Goal: Contribute content: Add original content to the website for others to see

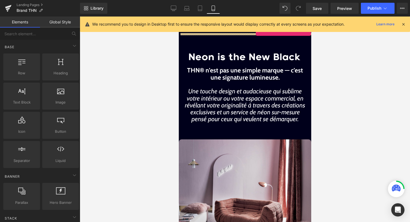
drag, startPoint x: 62, startPoint y: 151, endPoint x: 256, endPoint y: 29, distance: 228.9
click at [256, 29] on div "Liquid You are previewing how the will restyle your page. You can not edit Elem…" at bounding box center [205, 116] width 410 height 232
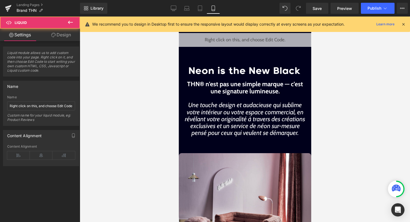
click at [402, 25] on icon at bounding box center [402, 24] width 5 height 5
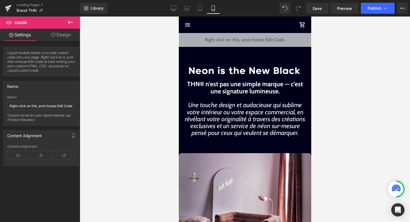
click at [252, 37] on div "Liquid" at bounding box center [244, 40] width 132 height 14
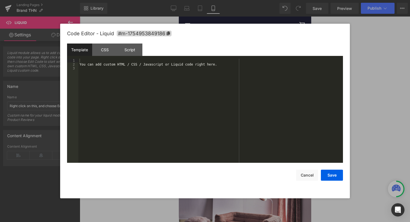
click at [182, 107] on div "You can add custom HTML / CSS / Javascript or Liquid code right here." at bounding box center [210, 115] width 264 height 112
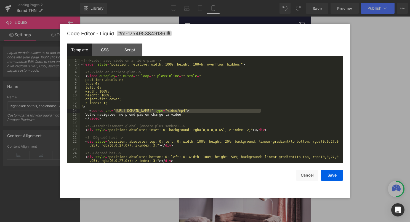
drag, startPoint x: 115, startPoint y: 112, endPoint x: 261, endPoint y: 112, distance: 145.8
click at [261, 112] on div "<!-- Header avec vidéo en arrière-plan --> < header style = "position: relative…" at bounding box center [210, 115] width 260 height 112
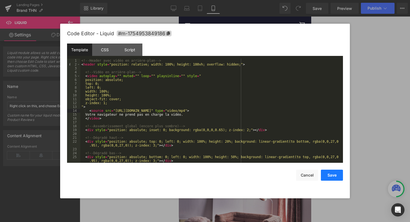
click at [329, 174] on button "Save" at bounding box center [332, 175] width 22 height 11
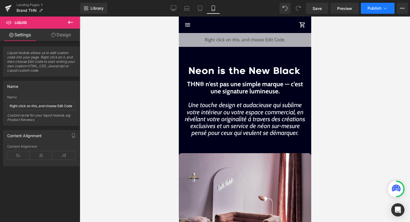
click at [380, 8] on span "Publish" at bounding box center [374, 8] width 14 height 4
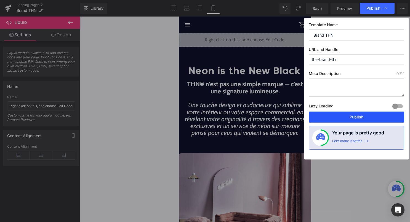
click at [341, 117] on button "Publish" at bounding box center [355, 117] width 95 height 11
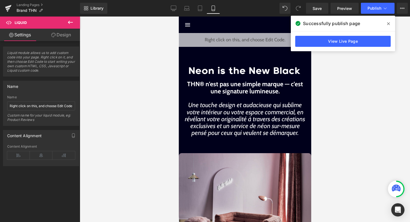
click at [76, 27] on button at bounding box center [70, 23] width 19 height 12
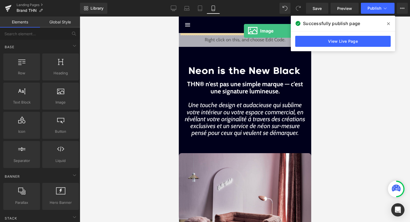
drag, startPoint x: 241, startPoint y: 116, endPoint x: 243, endPoint y: 31, distance: 84.9
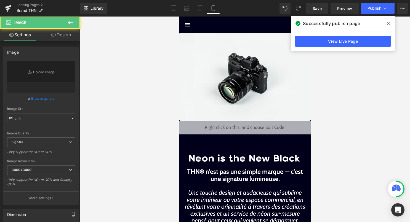
type input "//d1um8515vdn9kb.cloudfront.net/images/parallax.jpg"
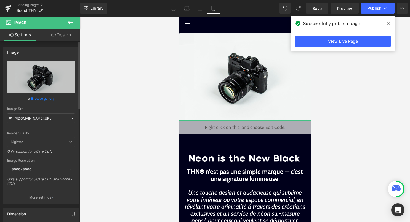
click at [42, 98] on link "Browse gallery" at bounding box center [42, 99] width 23 height 10
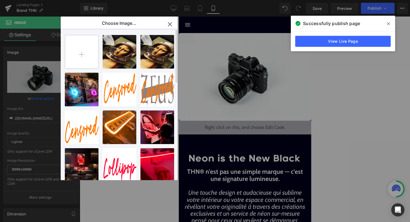
click at [89, 55] on input "file" at bounding box center [81, 51] width 33 height 33
type input "C:\fakepath\3d6ef2aeae33202dd56a6e4c72fae0ee.jpg"
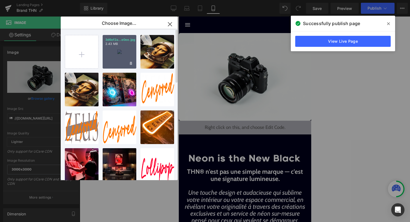
click at [122, 59] on div "3d6ef2a...e0ee.jpg 2.43 MB" at bounding box center [120, 52] width 34 height 34
type input "https://ucarecdn.com/4f7c986e-3131-4c5d-b9d3-dba75ccf3003/-/format/auto/-/previ…"
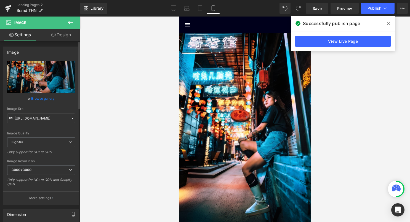
click at [36, 97] on link "Browse gallery" at bounding box center [42, 99] width 23 height 10
click at [377, 10] on span "Publish" at bounding box center [374, 8] width 14 height 4
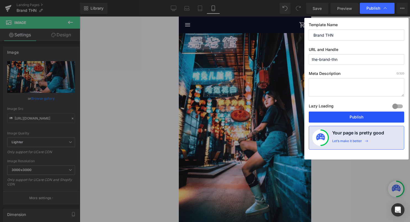
click at [365, 116] on button "Publish" at bounding box center [355, 117] width 95 height 11
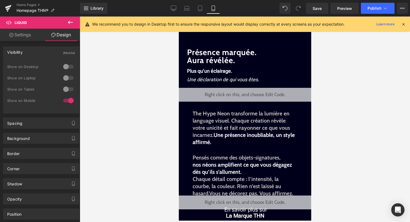
click at [402, 24] on icon at bounding box center [402, 24] width 5 height 5
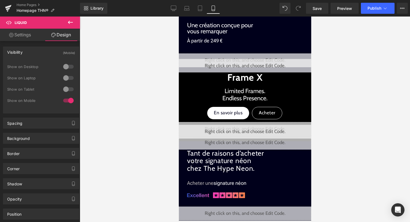
scroll to position [248, 0]
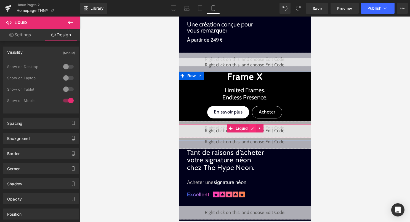
click at [253, 131] on div "Liquid" at bounding box center [244, 131] width 132 height 14
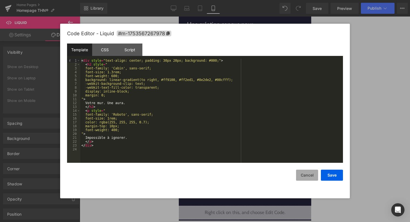
click at [302, 176] on button "Cancel" at bounding box center [307, 175] width 22 height 11
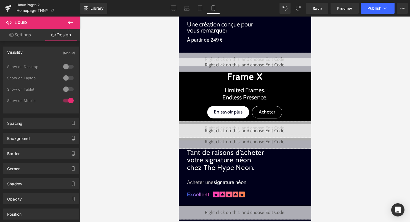
click at [29, 5] on link "Home Pages" at bounding box center [48, 5] width 63 height 4
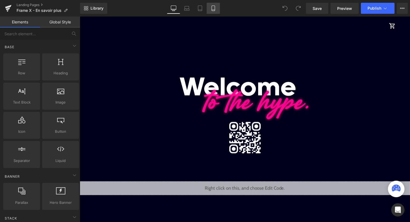
click at [214, 9] on icon at bounding box center [212, 8] width 3 height 5
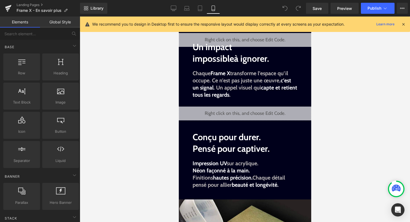
click at [403, 25] on icon at bounding box center [402, 24] width 5 height 5
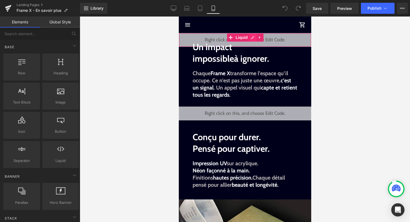
click at [251, 37] on div "Liquid" at bounding box center [244, 40] width 132 height 14
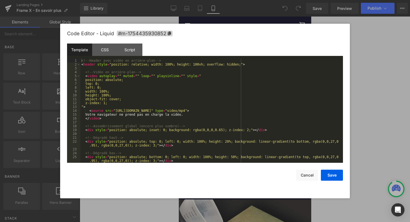
click at [201, 107] on div "<!-- Header avec vidéo en arrière-plan --> < header style = "position: relative…" at bounding box center [210, 115] width 260 height 112
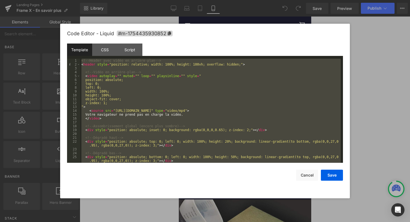
click at [136, 20] on div at bounding box center [205, 111] width 410 height 222
